Goal: Task Accomplishment & Management: Use online tool/utility

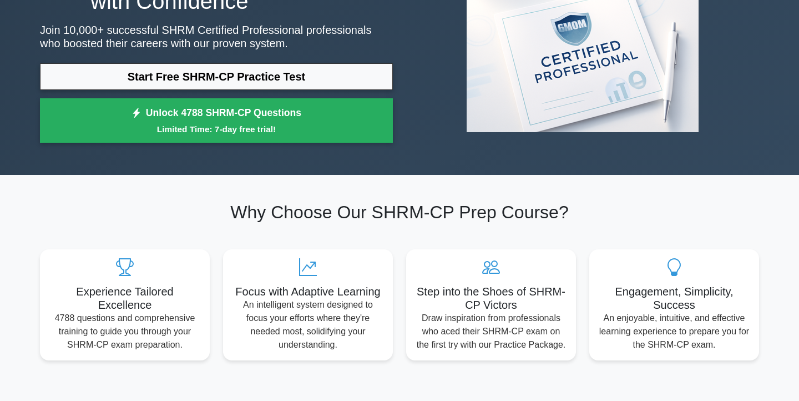
scroll to position [72, 0]
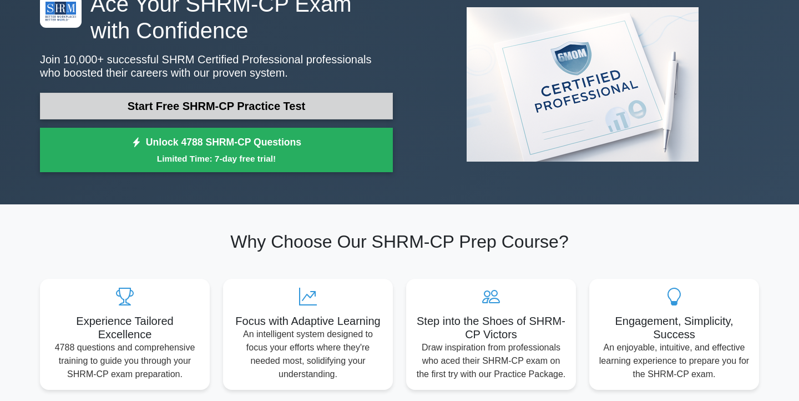
click at [234, 108] on link "Start Free SHRM-CP Practice Test" at bounding box center [216, 106] width 353 height 27
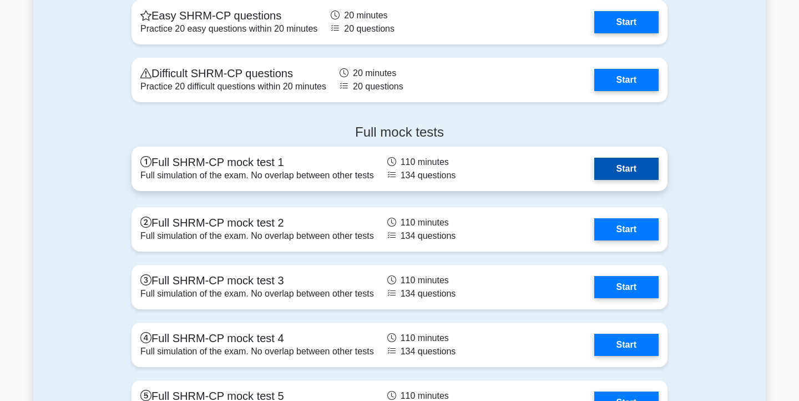
scroll to position [1741, 0]
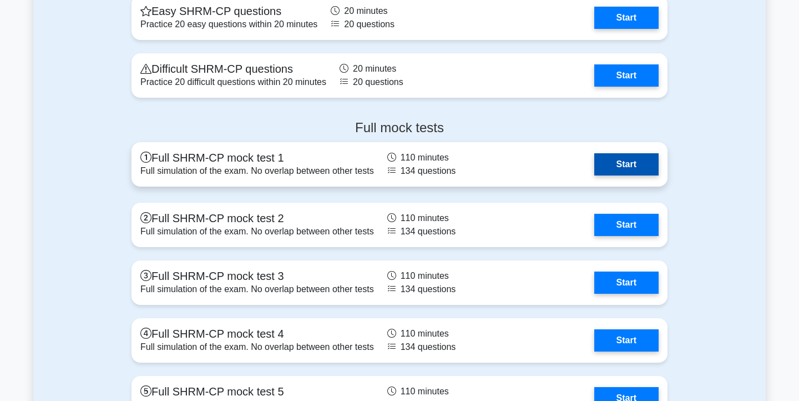
click at [618, 168] on link "Start" at bounding box center [626, 164] width 64 height 22
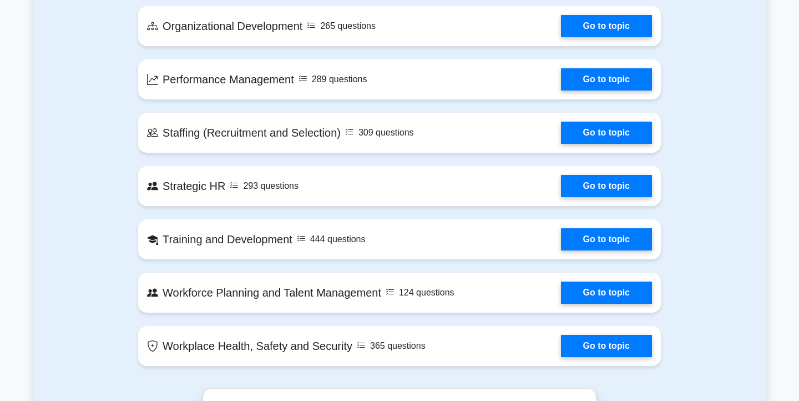
scroll to position [1003, 0]
